Goal: Find specific page/section: Find specific page/section

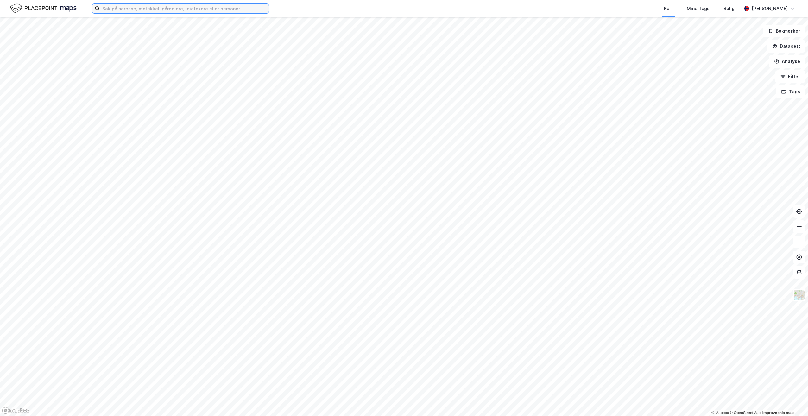
click at [162, 12] on input at bounding box center [184, 9] width 169 height 10
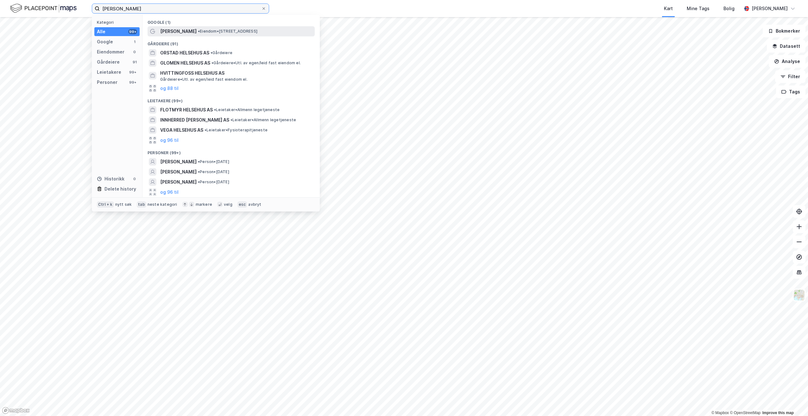
type input "[PERSON_NAME]"
click at [194, 32] on span "[PERSON_NAME]" at bounding box center [178, 32] width 36 height 8
